Goal: Task Accomplishment & Management: Manage account settings

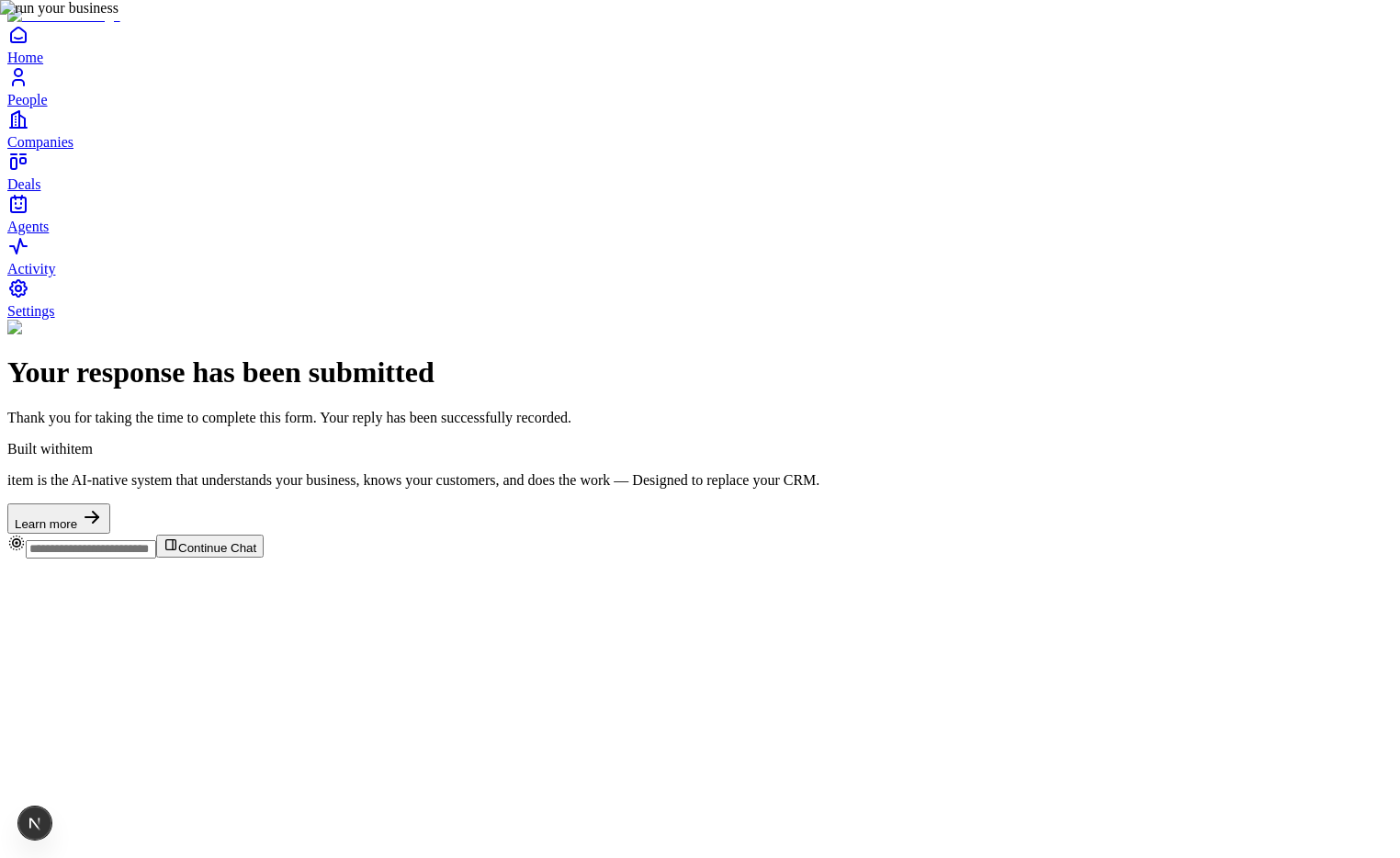
drag, startPoint x: 601, startPoint y: 637, endPoint x: 458, endPoint y: 2, distance: 650.9
click at [55, 319] on span "Settings" at bounding box center [31, 311] width 48 height 16
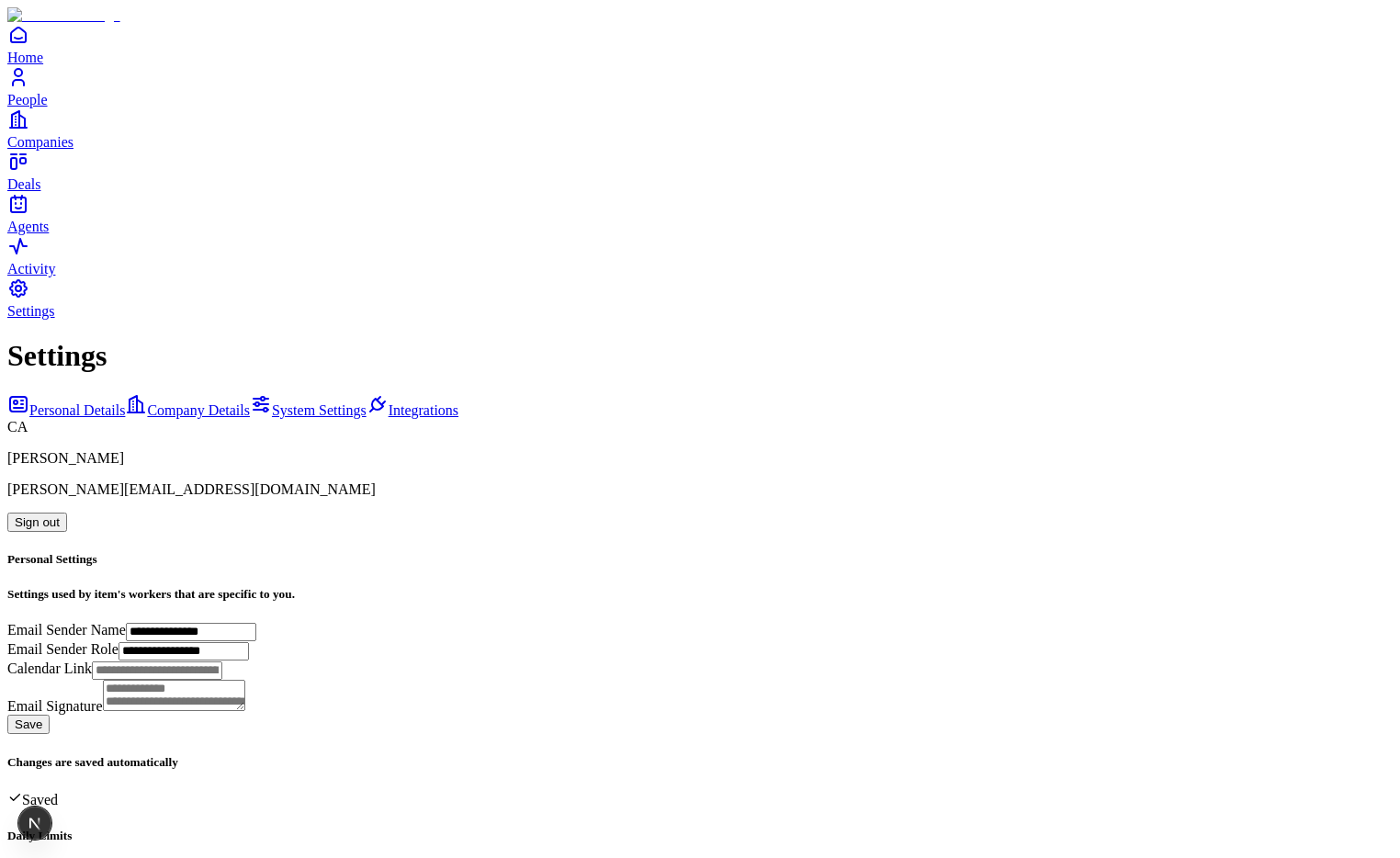
click at [67, 513] on button "Sign out" at bounding box center [37, 522] width 59 height 19
